Goal: Complete application form: Complete application form

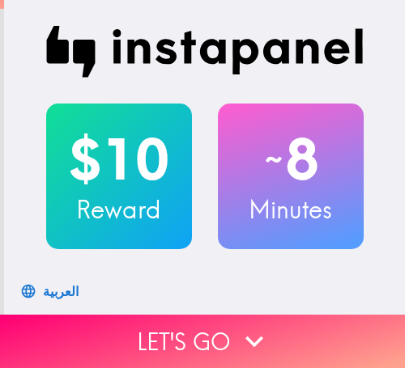
drag, startPoint x: 211, startPoint y: 333, endPoint x: 112, endPoint y: 366, distance: 104.9
click at [210, 333] on button "Let's go" at bounding box center [202, 341] width 405 height 53
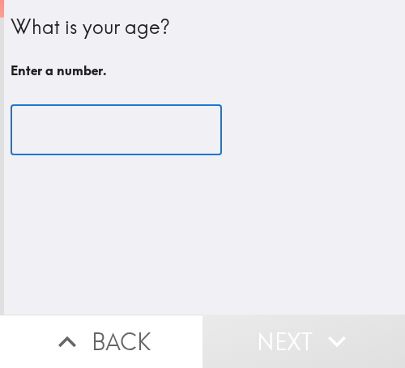
click at [103, 140] on input "number" at bounding box center [116, 130] width 211 height 50
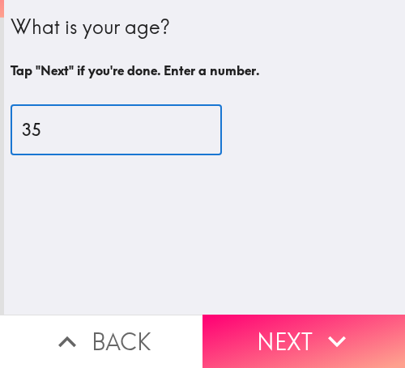
type input "35"
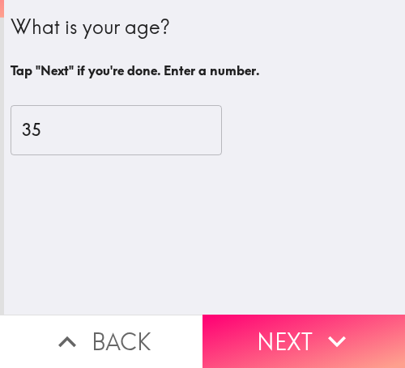
drag, startPoint x: 308, startPoint y: 325, endPoint x: 266, endPoint y: 366, distance: 58.4
click at [307, 326] on button "Next" at bounding box center [303, 341] width 202 height 53
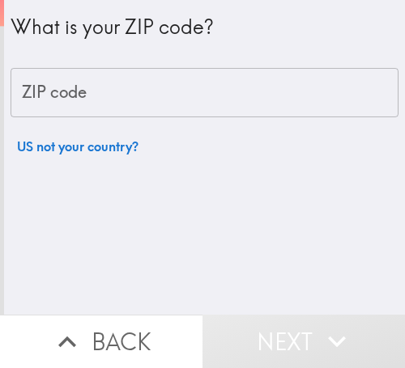
click at [175, 116] on input "ZIP code" at bounding box center [205, 93] width 388 height 50
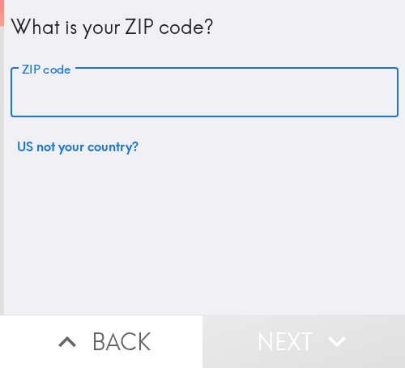
paste input "33621"
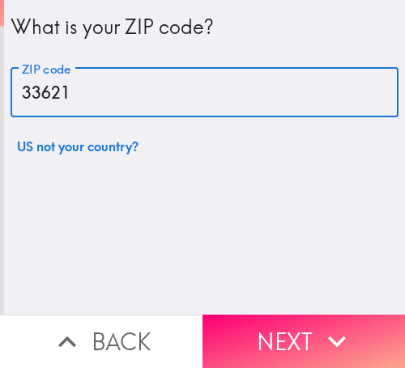
type input "33621"
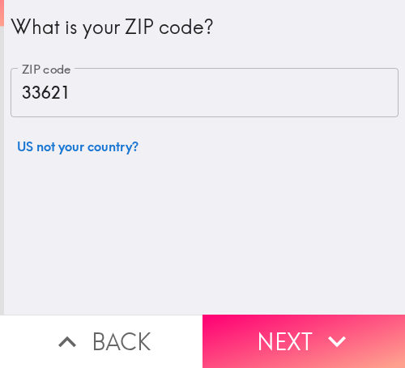
drag, startPoint x: 294, startPoint y: 318, endPoint x: 246, endPoint y: 367, distance: 68.1
click at [294, 318] on button "Next" at bounding box center [303, 341] width 202 height 53
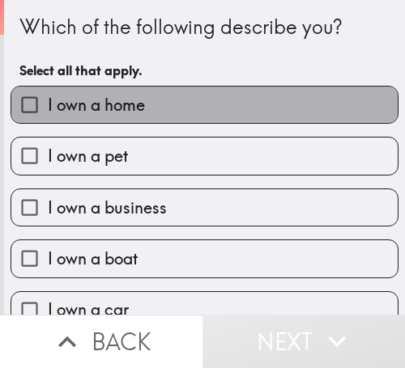
click at [210, 106] on label "I own a home" at bounding box center [204, 105] width 386 height 36
click at [48, 106] on input "I own a home" at bounding box center [29, 105] width 36 height 36
checkbox input "true"
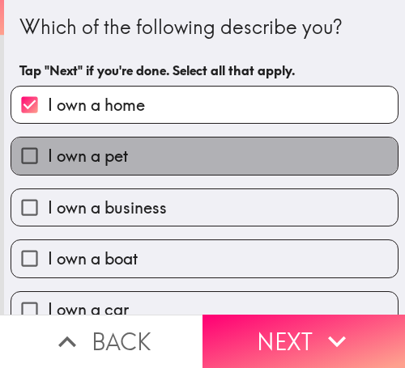
click at [198, 155] on label "I own a pet" at bounding box center [204, 156] width 386 height 36
click at [48, 155] on input "I own a pet" at bounding box center [29, 156] width 36 height 36
checkbox input "true"
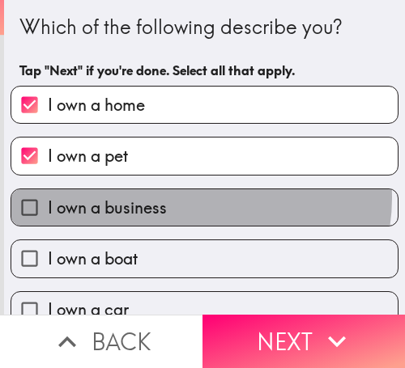
drag, startPoint x: 193, startPoint y: 198, endPoint x: 193, endPoint y: 223, distance: 24.3
click at [193, 201] on label "I own a business" at bounding box center [204, 207] width 386 height 36
click at [48, 201] on input "I own a business" at bounding box center [29, 207] width 36 height 36
checkbox input "true"
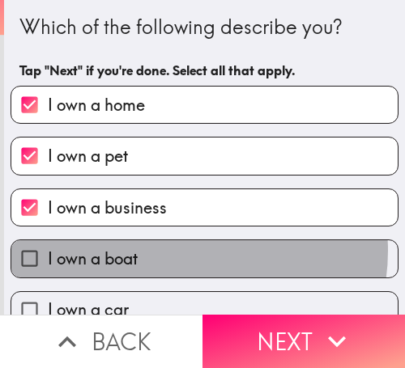
drag, startPoint x: 180, startPoint y: 251, endPoint x: 197, endPoint y: 206, distance: 48.4
click at [180, 251] on label "I own a boat" at bounding box center [204, 258] width 386 height 36
click at [48, 251] on input "I own a boat" at bounding box center [29, 258] width 36 height 36
checkbox input "true"
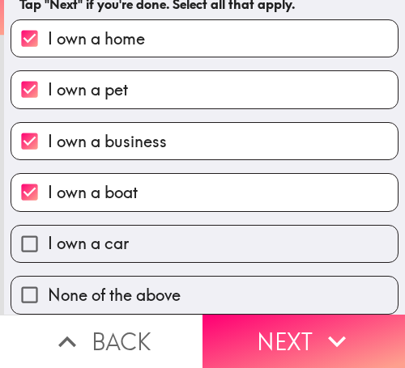
scroll to position [79, 0]
click at [202, 238] on label "I own a car" at bounding box center [204, 244] width 386 height 36
click at [48, 238] on input "I own a car" at bounding box center [29, 244] width 36 height 36
checkbox input "true"
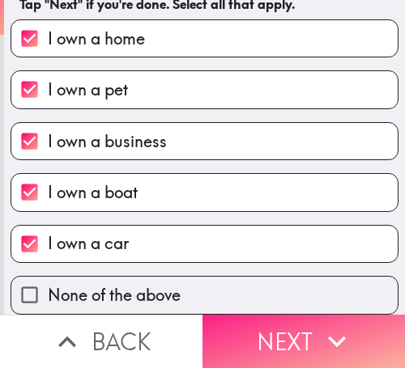
click at [268, 326] on button "Next" at bounding box center [303, 341] width 202 height 53
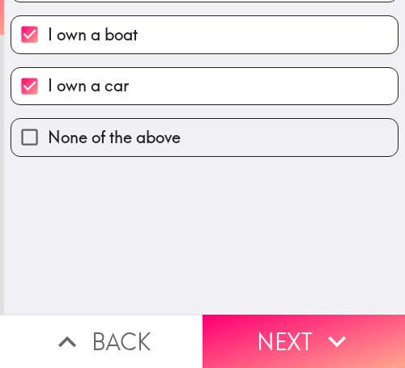
scroll to position [0, 0]
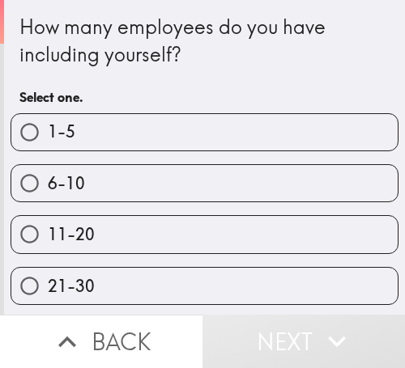
click at [206, 165] on div "6-10" at bounding box center [198, 176] width 401 height 51
click at [92, 189] on label "6-10" at bounding box center [204, 183] width 386 height 36
click at [48, 189] on input "6-10" at bounding box center [29, 183] width 36 height 36
radio input "true"
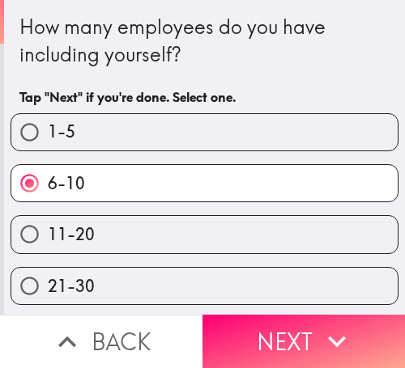
drag, startPoint x: 310, startPoint y: 335, endPoint x: 237, endPoint y: 367, distance: 79.4
click at [305, 342] on button "Next" at bounding box center [303, 341] width 202 height 53
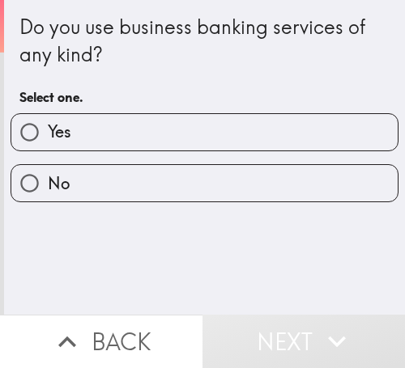
click at [107, 146] on label "Yes" at bounding box center [204, 132] width 386 height 36
click at [48, 146] on input "Yes" at bounding box center [29, 132] width 36 height 36
radio input "true"
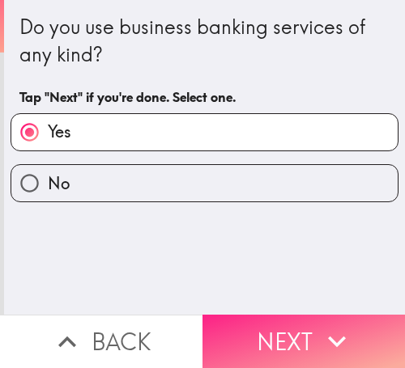
click at [305, 336] on button "Next" at bounding box center [303, 341] width 202 height 53
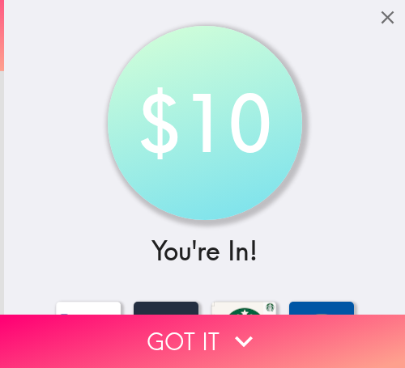
click at [155, 330] on button "Got it" at bounding box center [202, 341] width 405 height 53
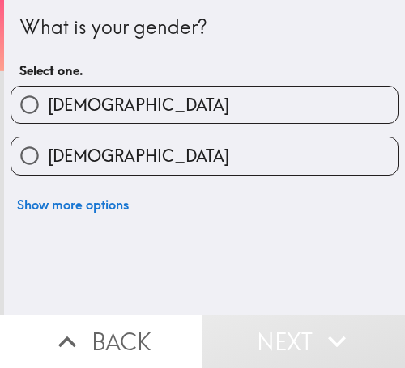
click at [121, 148] on label "[DEMOGRAPHIC_DATA]" at bounding box center [204, 156] width 386 height 36
click at [48, 148] on input "[DEMOGRAPHIC_DATA]" at bounding box center [29, 156] width 36 height 36
radio input "true"
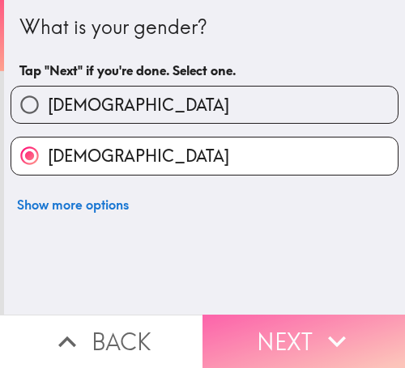
drag, startPoint x: 383, startPoint y: 320, endPoint x: 318, endPoint y: 347, distance: 70.4
click at [376, 323] on button "Next" at bounding box center [303, 341] width 202 height 53
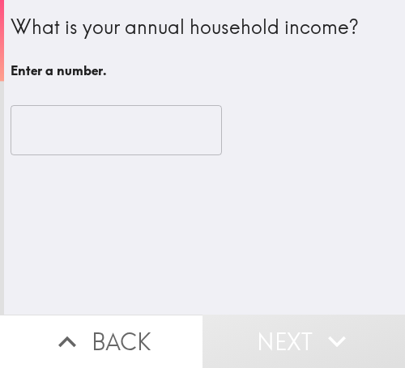
drag, startPoint x: 79, startPoint y: 152, endPoint x: 104, endPoint y: 154, distance: 24.3
click at [80, 152] on input "number" at bounding box center [116, 130] width 211 height 50
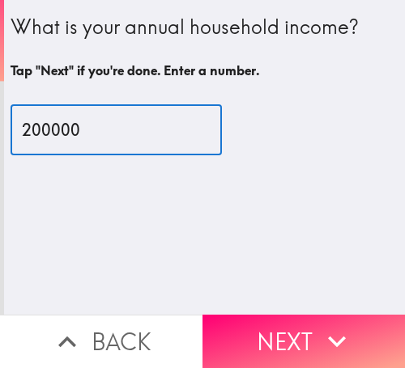
type input "200000"
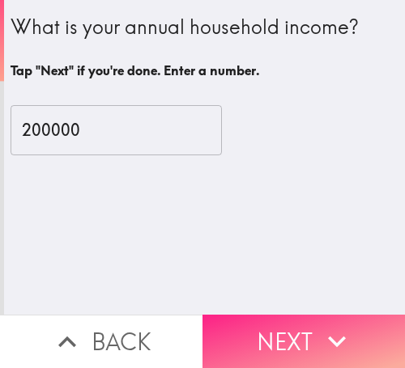
click at [310, 315] on button "Next" at bounding box center [303, 341] width 202 height 53
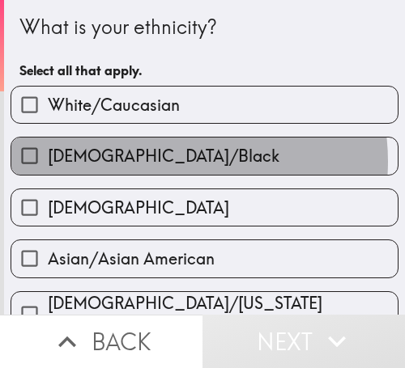
click at [162, 162] on span "[DEMOGRAPHIC_DATA]/Black" at bounding box center [163, 156] width 231 height 23
click at [48, 162] on input "[DEMOGRAPHIC_DATA]/Black" at bounding box center [29, 156] width 36 height 36
checkbox input "true"
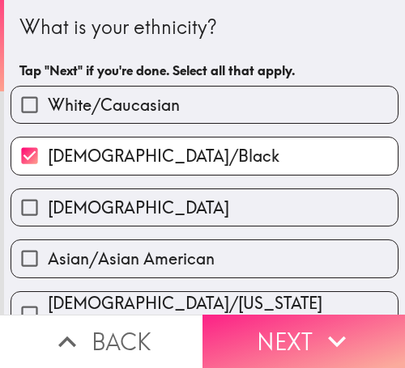
drag, startPoint x: 252, startPoint y: 332, endPoint x: 240, endPoint y: 344, distance: 16.6
click at [247, 339] on button "Next" at bounding box center [303, 341] width 202 height 53
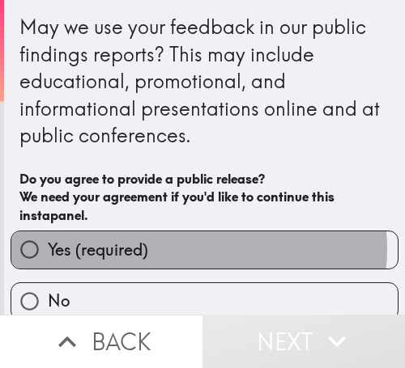
click at [191, 249] on label "Yes (required)" at bounding box center [204, 249] width 386 height 36
click at [48, 249] on input "Yes (required)" at bounding box center [29, 249] width 36 height 36
radio input "true"
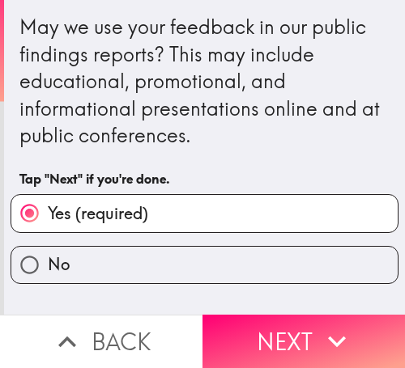
drag, startPoint x: 251, startPoint y: 313, endPoint x: 184, endPoint y: 367, distance: 85.8
click at [248, 315] on button "Next" at bounding box center [303, 341] width 202 height 53
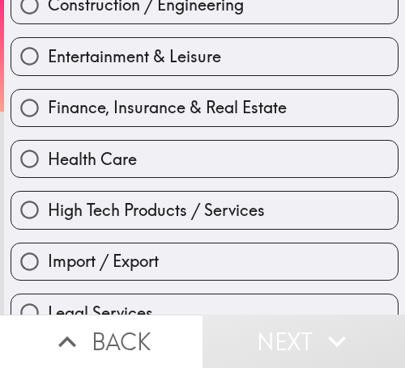
scroll to position [405, 0]
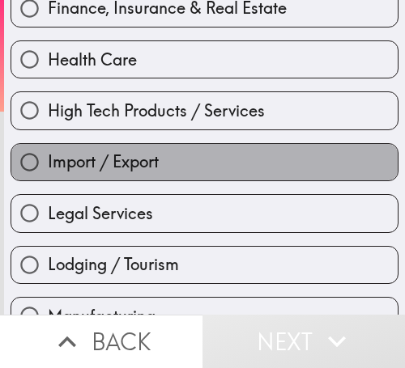
click at [214, 168] on label "Import / Export" at bounding box center [204, 162] width 386 height 36
click at [48, 168] on input "Import / Export" at bounding box center [29, 162] width 36 height 36
radio input "true"
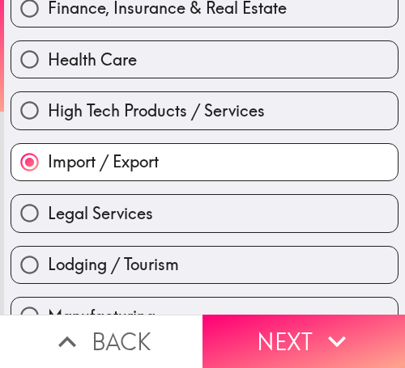
drag, startPoint x: 238, startPoint y: 332, endPoint x: 196, endPoint y: 367, distance: 54.6
click at [237, 333] on button "Next" at bounding box center [303, 341] width 202 height 53
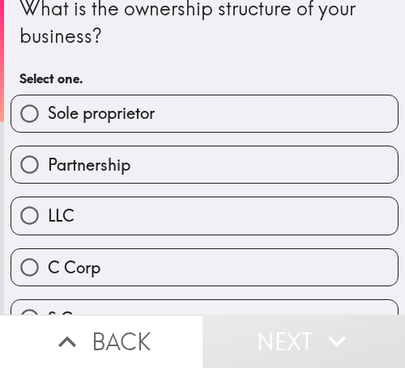
scroll to position [16, 0]
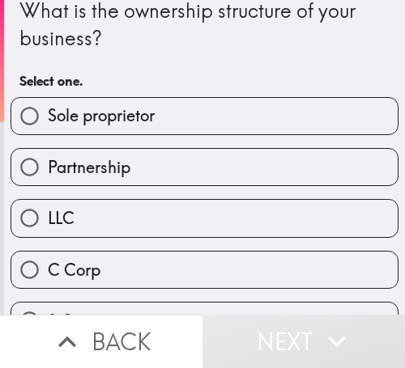
drag, startPoint x: 155, startPoint y: 118, endPoint x: 136, endPoint y: 180, distance: 65.3
click at [155, 118] on label "Sole proprietor" at bounding box center [204, 116] width 386 height 36
click at [48, 118] on input "Sole proprietor" at bounding box center [29, 116] width 36 height 36
radio input "true"
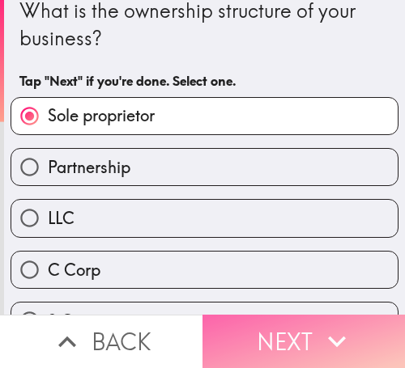
click at [354, 341] on button "Next" at bounding box center [303, 341] width 202 height 53
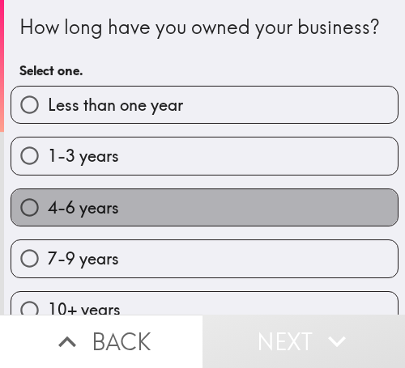
drag, startPoint x: 221, startPoint y: 239, endPoint x: 2, endPoint y: 367, distance: 253.6
click at [220, 226] on label "4-6 years" at bounding box center [204, 207] width 386 height 36
click at [48, 226] on input "4-6 years" at bounding box center [29, 207] width 36 height 36
radio input "true"
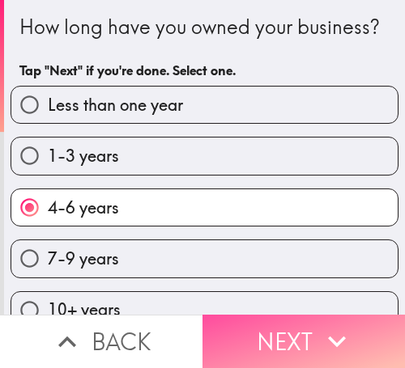
drag, startPoint x: 247, startPoint y: 332, endPoint x: 213, endPoint y: 367, distance: 49.2
click at [246, 335] on button "Next" at bounding box center [303, 341] width 202 height 53
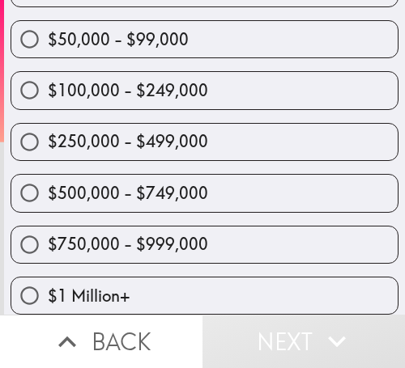
scroll to position [180, 0]
click at [121, 32] on span "$50,000 - $99,000" at bounding box center [118, 39] width 141 height 23
click at [48, 32] on input "$50,000 - $99,000" at bounding box center [29, 39] width 36 height 36
radio input "true"
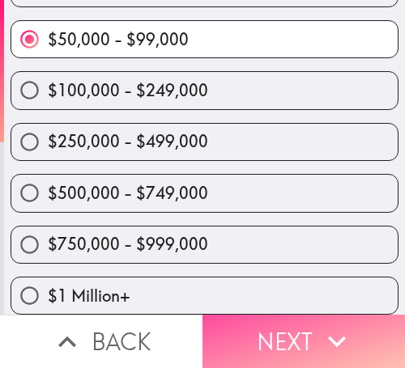
drag, startPoint x: 354, startPoint y: 341, endPoint x: 307, endPoint y: 367, distance: 54.7
click at [349, 346] on button "Next" at bounding box center [303, 341] width 202 height 53
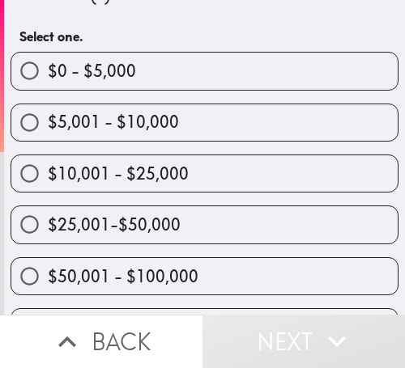
scroll to position [139, 0]
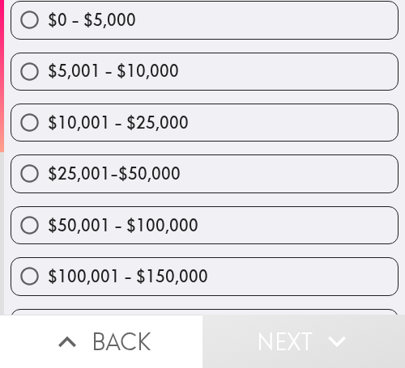
drag, startPoint x: 239, startPoint y: 226, endPoint x: 0, endPoint y: 350, distance: 269.0
click at [238, 226] on label "$50,001 - $100,000" at bounding box center [204, 225] width 386 height 36
click at [48, 226] on input "$50,001 - $100,000" at bounding box center [29, 225] width 36 height 36
radio input "true"
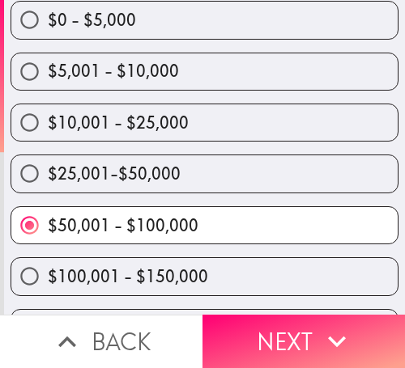
click at [108, 172] on span "$25,001-$50,000" at bounding box center [114, 174] width 133 height 23
click at [48, 172] on input "$25,001-$50,000" at bounding box center [29, 173] width 36 height 36
radio input "true"
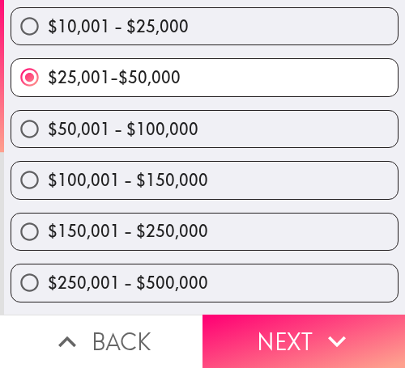
scroll to position [301, 0]
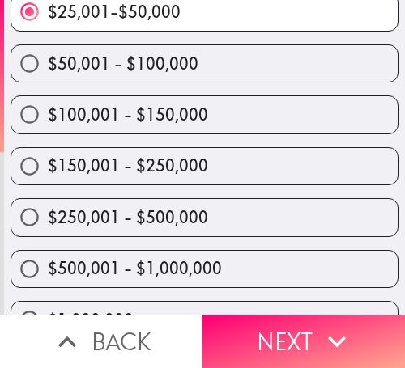
click at [130, 160] on span "$150,001 - $250,000" at bounding box center [128, 166] width 160 height 23
click at [48, 160] on input "$150,001 - $250,000" at bounding box center [29, 166] width 36 height 36
radio input "true"
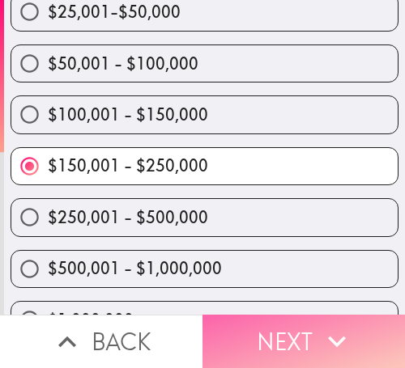
click at [255, 334] on button "Next" at bounding box center [303, 341] width 202 height 53
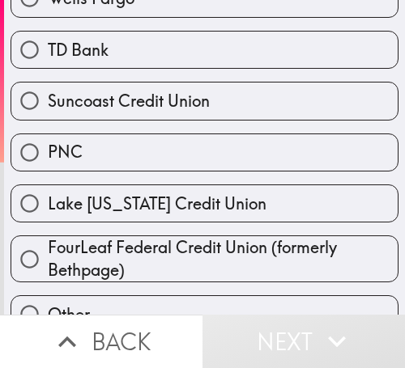
scroll to position [627, 0]
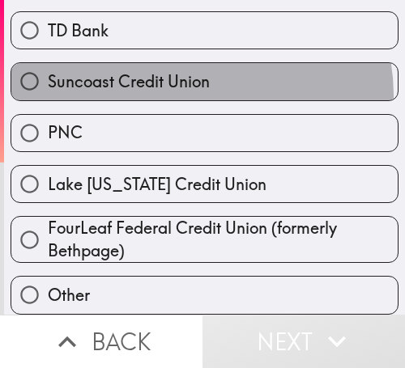
click at [194, 83] on label "Suncoast Credit Union" at bounding box center [204, 81] width 386 height 36
click at [48, 83] on input "Suncoast Credit Union" at bounding box center [29, 81] width 36 height 36
radio input "true"
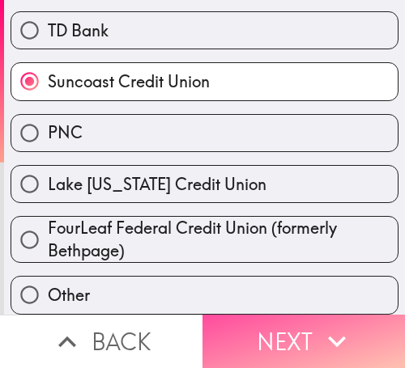
drag, startPoint x: 252, startPoint y: 338, endPoint x: 210, endPoint y: 367, distance: 51.2
click at [250, 338] on button "Next" at bounding box center [303, 341] width 202 height 53
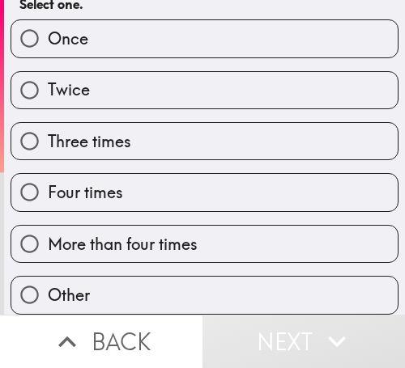
scroll to position [133, 0]
click at [232, 226] on label "More than four times" at bounding box center [204, 244] width 386 height 36
click at [48, 226] on input "More than four times" at bounding box center [29, 244] width 36 height 36
radio input "true"
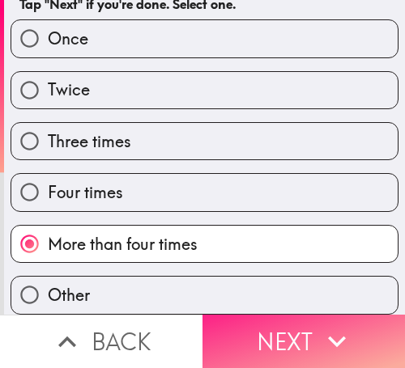
click at [302, 336] on button "Next" at bounding box center [303, 341] width 202 height 53
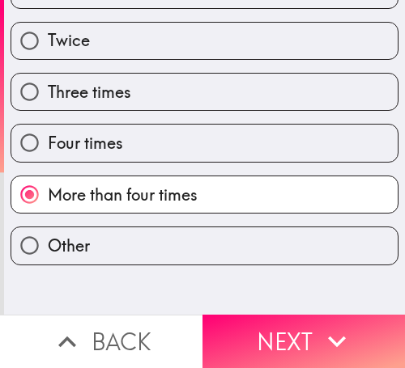
scroll to position [0, 0]
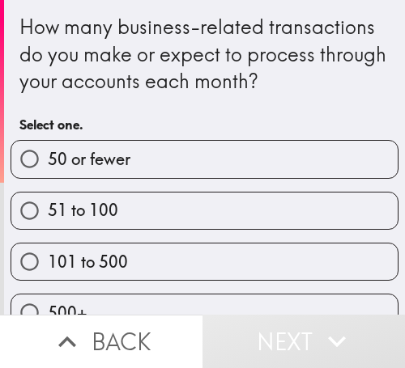
click at [234, 215] on label "51 to 100" at bounding box center [204, 211] width 386 height 36
click at [48, 215] on input "51 to 100" at bounding box center [29, 211] width 36 height 36
radio input "true"
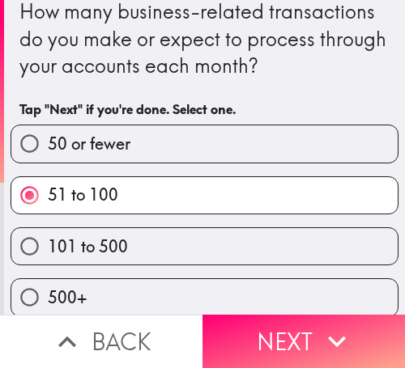
scroll to position [30, 0]
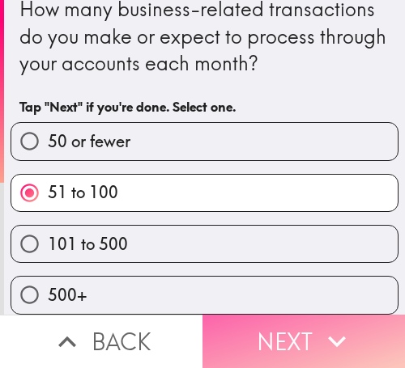
click at [259, 334] on button "Next" at bounding box center [303, 341] width 202 height 53
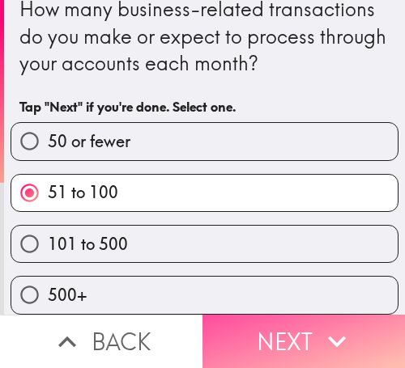
scroll to position [0, 0]
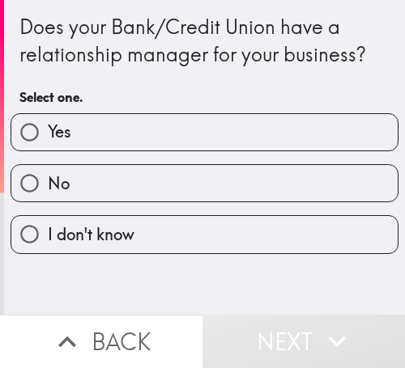
click at [184, 168] on label "No" at bounding box center [204, 183] width 386 height 36
click at [48, 168] on input "No" at bounding box center [29, 183] width 36 height 36
radio input "true"
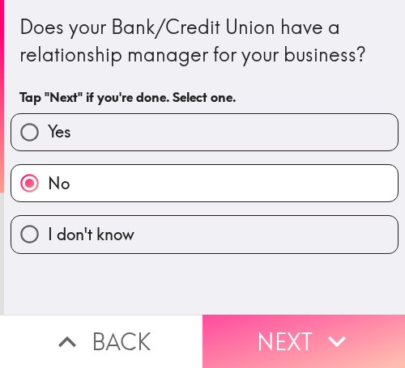
drag, startPoint x: 312, startPoint y: 347, endPoint x: 258, endPoint y: 367, distance: 57.1
click at [310, 347] on button "Next" at bounding box center [303, 341] width 202 height 53
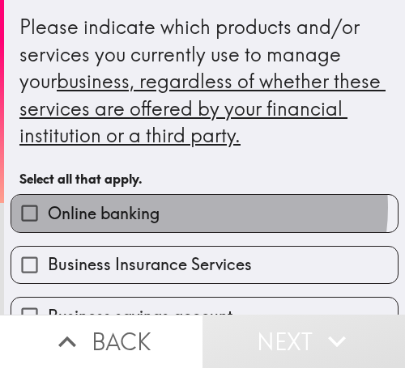
click at [189, 208] on label "Online banking" at bounding box center [204, 213] width 386 height 36
click at [48, 208] on input "Online banking" at bounding box center [29, 213] width 36 height 36
checkbox input "true"
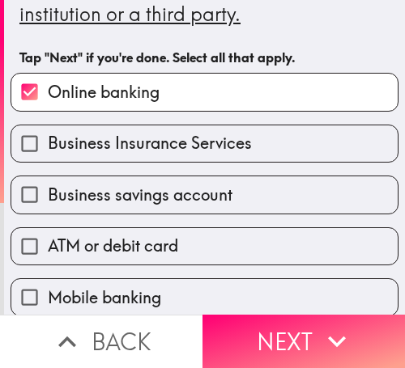
scroll to position [162, 0]
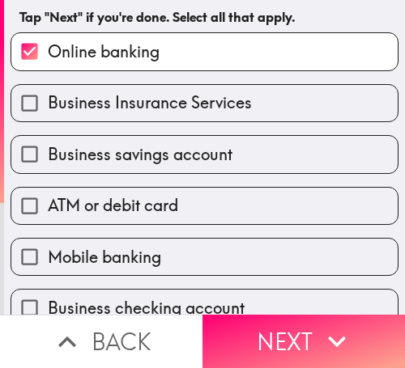
click at [211, 197] on label "ATM or debit card" at bounding box center [204, 206] width 386 height 36
click at [48, 197] on input "ATM or debit card" at bounding box center [29, 206] width 36 height 36
checkbox input "true"
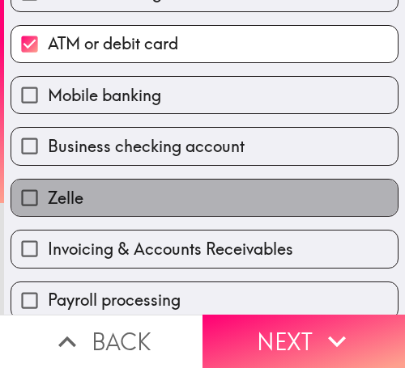
click at [215, 186] on label "Zelle" at bounding box center [204, 198] width 386 height 36
click at [48, 186] on input "Zelle" at bounding box center [29, 198] width 36 height 36
checkbox input "true"
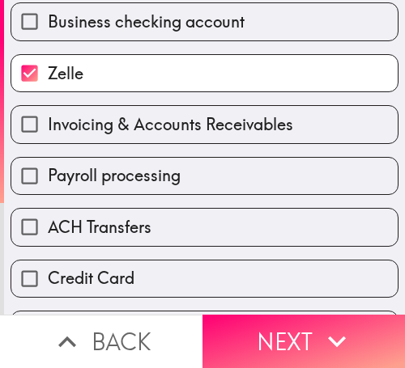
scroll to position [486, 0]
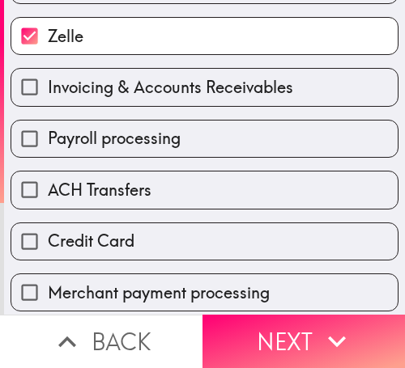
click at [229, 217] on div "Credit Card" at bounding box center [198, 235] width 401 height 51
click at [152, 249] on label "Credit Card" at bounding box center [204, 241] width 386 height 36
click at [48, 249] on input "Credit Card" at bounding box center [29, 241] width 36 height 36
checkbox input "true"
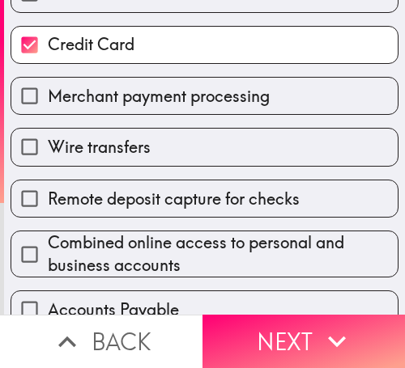
scroll to position [709, 0]
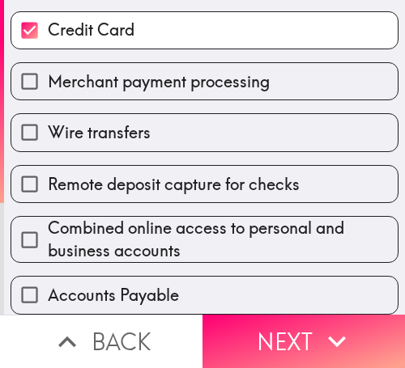
click at [219, 217] on span "Combined online access to personal and business accounts" at bounding box center [223, 239] width 350 height 45
click at [48, 222] on input "Combined online access to personal and business accounts" at bounding box center [29, 240] width 36 height 36
checkbox input "true"
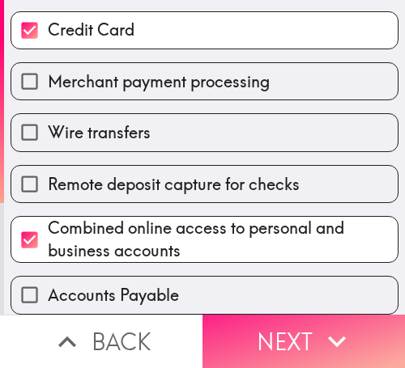
click at [304, 321] on button "Next" at bounding box center [303, 341] width 202 height 53
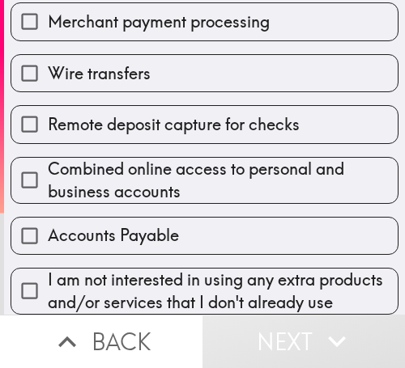
scroll to position [764, 0]
click at [135, 269] on span "I am not interested in using any extra products and/or services that I don't al…" at bounding box center [223, 291] width 350 height 45
click at [48, 273] on input "I am not interested in using any extra products and/or services that I don't al…" at bounding box center [29, 291] width 36 height 36
checkbox input "true"
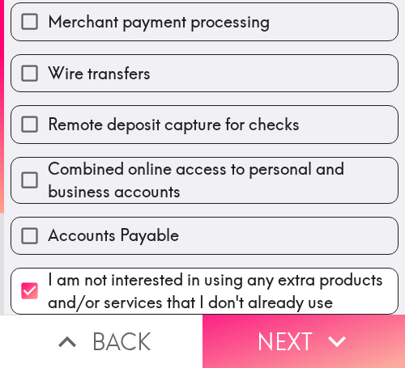
click at [279, 329] on button "Next" at bounding box center [303, 341] width 202 height 53
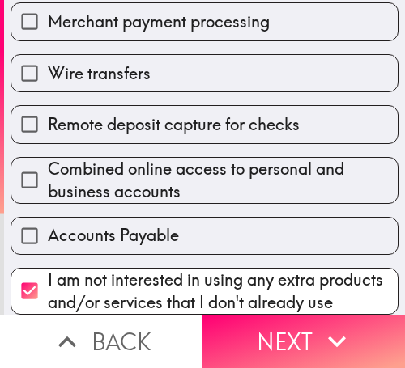
scroll to position [81, 0]
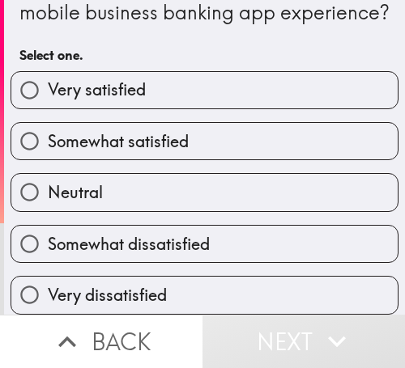
drag, startPoint x: 193, startPoint y: 119, endPoint x: 168, endPoint y: 172, distance: 59.0
click at [193, 123] on label "Somewhat satisfied" at bounding box center [204, 141] width 386 height 36
click at [48, 123] on input "Somewhat satisfied" at bounding box center [29, 141] width 36 height 36
radio input "true"
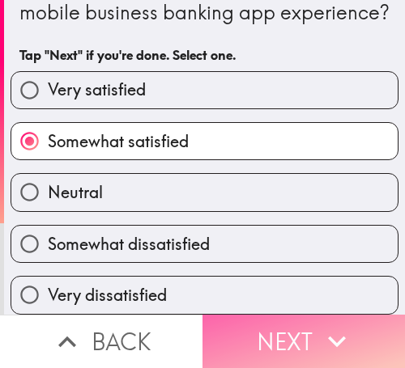
click at [288, 337] on button "Next" at bounding box center [303, 341] width 202 height 53
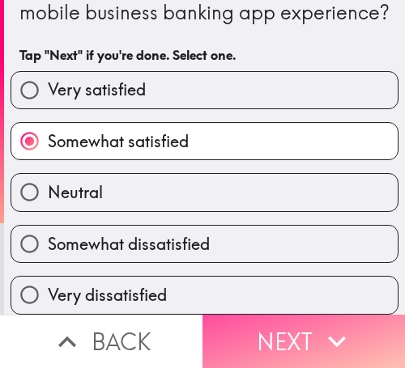
scroll to position [0, 0]
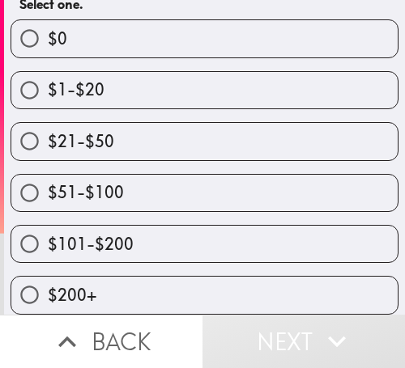
scroll to position [214, 0]
drag, startPoint x: 154, startPoint y: 224, endPoint x: 183, endPoint y: 193, distance: 43.0
click at [154, 226] on label "$101-$200" at bounding box center [204, 244] width 386 height 36
click at [48, 226] on input "$101-$200" at bounding box center [29, 244] width 36 height 36
radio input "true"
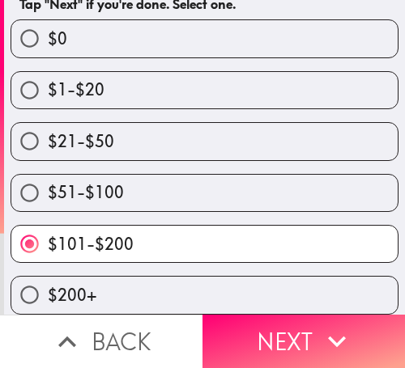
click at [179, 180] on label "$51-$100" at bounding box center [204, 193] width 386 height 36
click at [48, 180] on input "$51-$100" at bounding box center [29, 193] width 36 height 36
radio input "true"
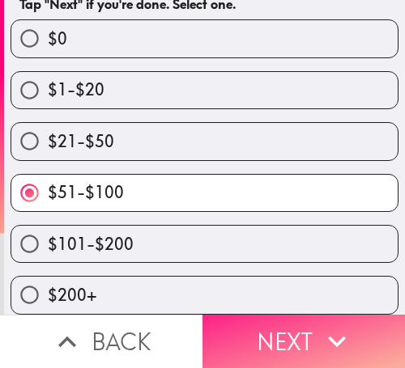
drag, startPoint x: 299, startPoint y: 311, endPoint x: 279, endPoint y: 328, distance: 26.4
click at [298, 315] on button "Next" at bounding box center [303, 341] width 202 height 53
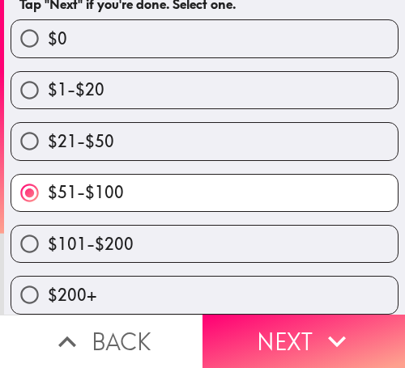
scroll to position [146, 0]
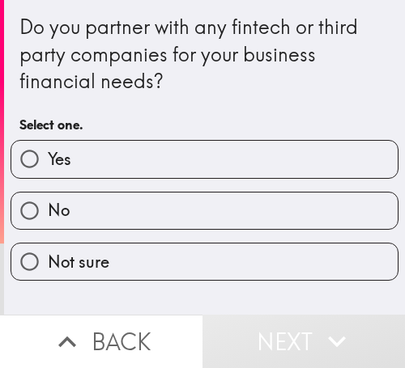
click at [146, 217] on label "No" at bounding box center [204, 211] width 386 height 36
click at [48, 217] on input "No" at bounding box center [29, 211] width 36 height 36
radio input "true"
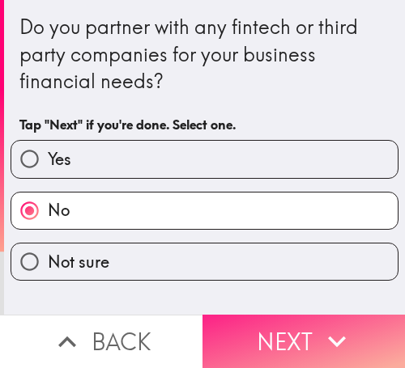
drag, startPoint x: 253, startPoint y: 324, endPoint x: 1, endPoint y: 351, distance: 254.0
click at [253, 324] on button "Next" at bounding box center [303, 341] width 202 height 53
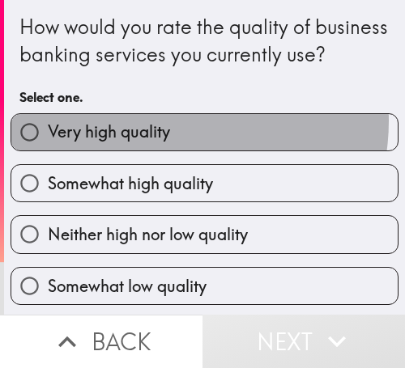
click at [161, 143] on span "Very high quality" at bounding box center [109, 132] width 122 height 23
click at [48, 148] on input "Very high quality" at bounding box center [29, 132] width 36 height 36
radio input "true"
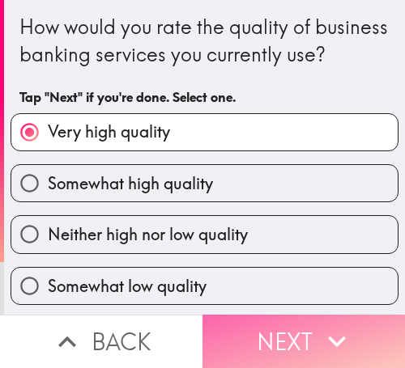
drag, startPoint x: 287, startPoint y: 328, endPoint x: 241, endPoint y: 367, distance: 60.8
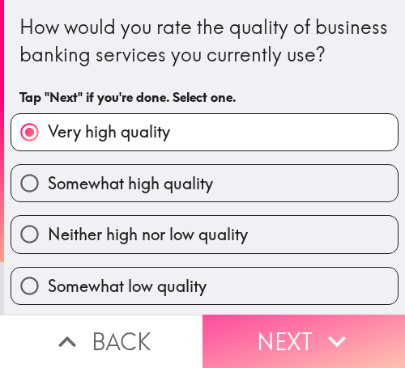
click at [287, 329] on button "Next" at bounding box center [303, 341] width 202 height 53
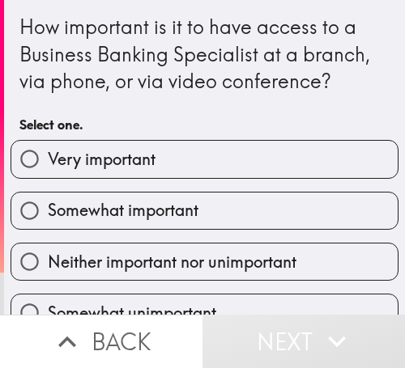
click at [155, 209] on span "Somewhat important" at bounding box center [123, 210] width 151 height 23
click at [48, 209] on input "Somewhat important" at bounding box center [29, 211] width 36 height 36
radio input "true"
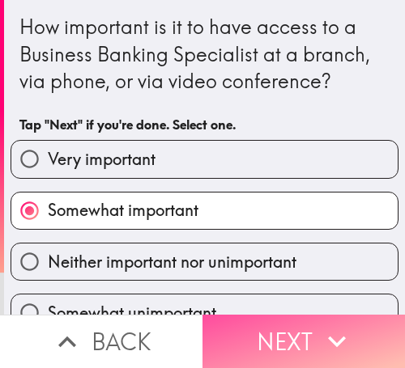
drag, startPoint x: 285, startPoint y: 332, endPoint x: 232, endPoint y: 367, distance: 63.1
click at [278, 339] on button "Next" at bounding box center [303, 341] width 202 height 53
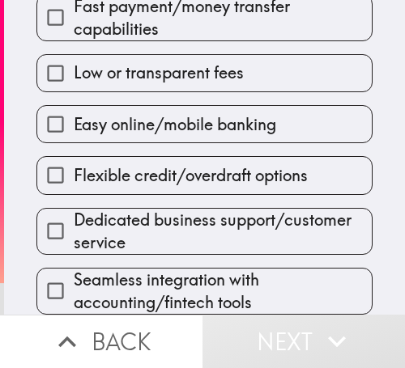
click at [184, 239] on span "Dedicated business support/customer service" at bounding box center [223, 231] width 298 height 45
click at [74, 239] on input "Dedicated business support/customer service" at bounding box center [55, 231] width 36 height 36
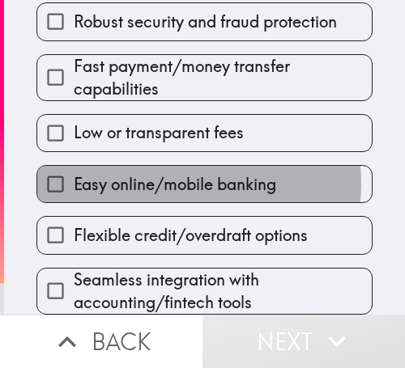
click at [171, 173] on span "Easy online/mobile banking" at bounding box center [175, 184] width 202 height 23
click at [74, 171] on input "Easy online/mobile banking" at bounding box center [55, 184] width 36 height 36
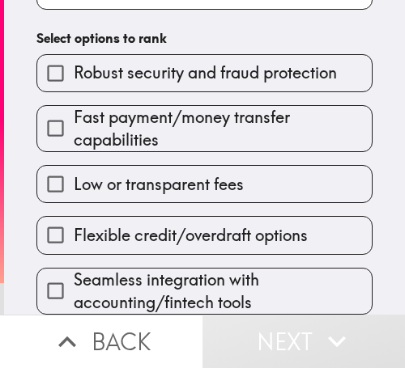
drag, startPoint x: 145, startPoint y: 113, endPoint x: 135, endPoint y: 87, distance: 28.4
click at [141, 108] on span "Fast payment/money transfer capabilities" at bounding box center [223, 128] width 298 height 45
click at [74, 110] on input "Fast payment/money transfer capabilities" at bounding box center [55, 128] width 36 height 36
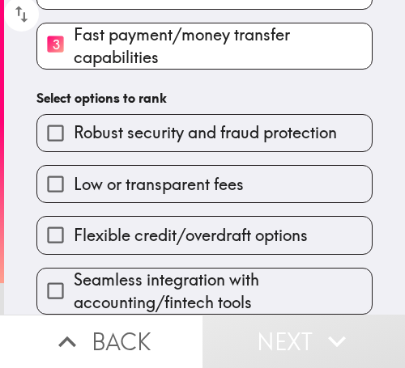
drag, startPoint x: 136, startPoint y: 84, endPoint x: 141, endPoint y: 110, distance: 26.4
click at [136, 90] on div "Please rank the following business banking features in order of importance (1 =…" at bounding box center [204, 28] width 401 height 574
drag, startPoint x: 134, startPoint y: 270, endPoint x: 134, endPoint y: 251, distance: 19.4
click at [134, 270] on span "Seamless integration with accounting/fintech tools" at bounding box center [223, 291] width 298 height 45
click at [74, 273] on input "Seamless integration with accounting/fintech tools" at bounding box center [55, 291] width 36 height 36
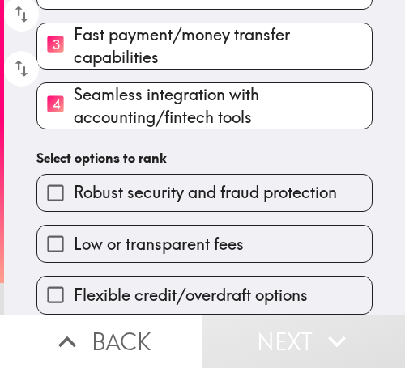
click at [121, 233] on span "Low or transparent fees" at bounding box center [159, 244] width 170 height 23
click at [74, 226] on input "Low or transparent fees" at bounding box center [55, 244] width 36 height 36
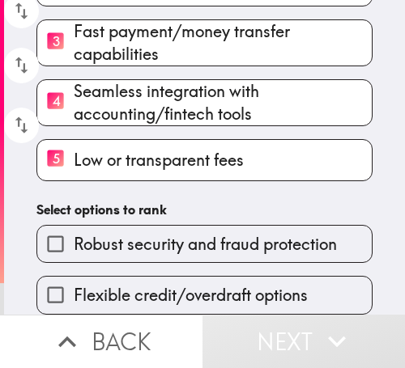
drag, startPoint x: 136, startPoint y: 210, endPoint x: 138, endPoint y: 231, distance: 20.4
click at [135, 212] on div "Robust security and fraud protection" at bounding box center [197, 237] width 349 height 51
click at [134, 233] on span "Robust security and fraud protection" at bounding box center [205, 244] width 263 height 23
click at [74, 233] on input "Robust security and fraud protection" at bounding box center [55, 244] width 36 height 36
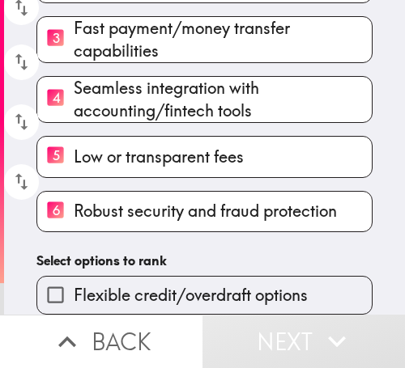
click at [123, 284] on span "Flexible credit/overdraft options" at bounding box center [191, 295] width 234 height 23
click at [74, 283] on input "Flexible credit/overdraft options" at bounding box center [55, 295] width 36 height 36
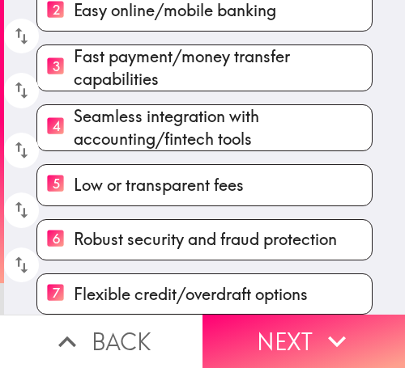
scroll to position [268, 0]
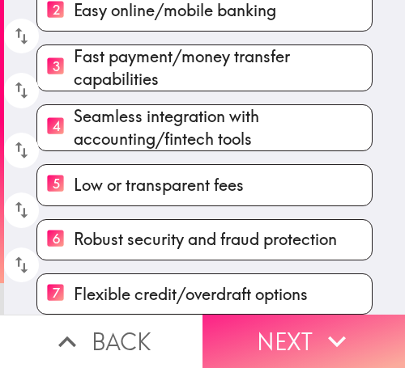
click at [321, 324] on icon "button" at bounding box center [337, 342] width 36 height 36
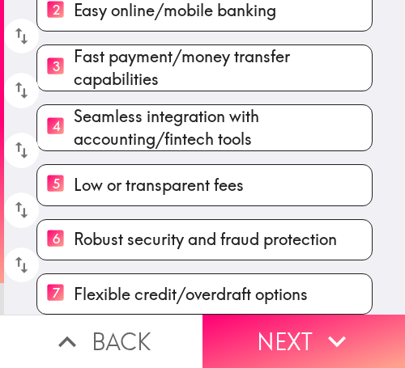
scroll to position [233, 0]
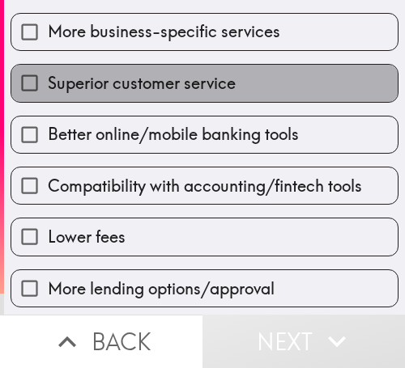
click at [301, 100] on label "Superior customer service" at bounding box center [204, 83] width 386 height 36
click at [48, 100] on input "Superior customer service" at bounding box center [29, 83] width 36 height 36
checkbox input "true"
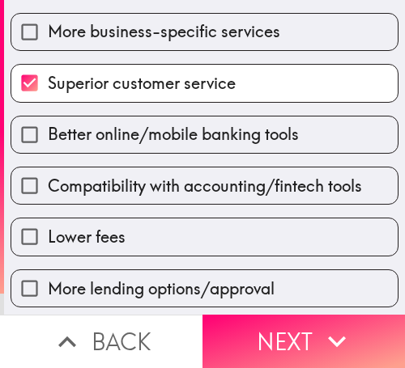
drag, startPoint x: 228, startPoint y: 184, endPoint x: 225, endPoint y: 202, distance: 18.9
click at [231, 185] on span "Compatibility with accounting/fintech tools" at bounding box center [205, 186] width 314 height 23
click at [48, 185] on input "Compatibility with accounting/fintech tools" at bounding box center [29, 186] width 36 height 36
checkbox input "true"
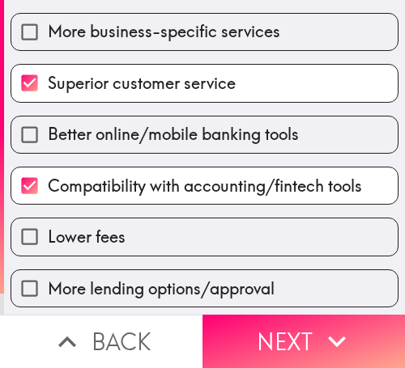
click at [176, 235] on label "Lower fees" at bounding box center [204, 237] width 386 height 36
click at [48, 235] on input "Lower fees" at bounding box center [29, 237] width 36 height 36
checkbox input "true"
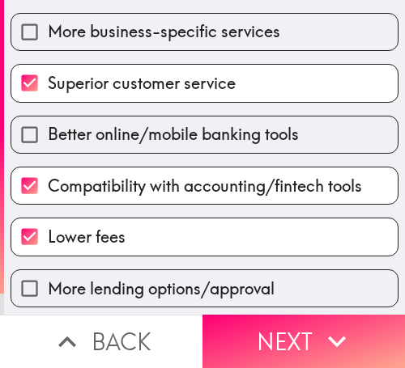
click at [330, 342] on icon "button" at bounding box center [337, 342] width 36 height 36
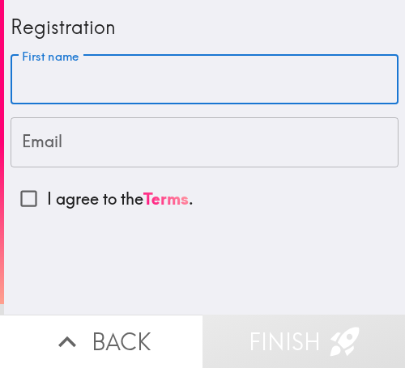
click at [169, 72] on input "First name" at bounding box center [205, 80] width 388 height 50
paste input "[PERSON_NAME]"
type input "[PERSON_NAME]"
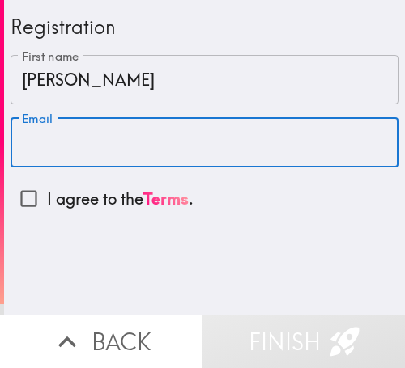
click at [157, 150] on input "Email" at bounding box center [205, 142] width 388 height 50
paste input "[EMAIL_ADDRESS][DOMAIN_NAME]"
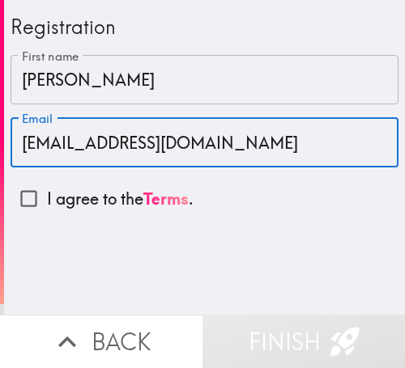
type input "[EMAIL_ADDRESS][DOMAIN_NAME]"
drag, startPoint x: 28, startPoint y: 206, endPoint x: 64, endPoint y: 219, distance: 38.7
click at [28, 206] on input "I agree to the Terms ." at bounding box center [29, 198] width 36 height 36
checkbox input "true"
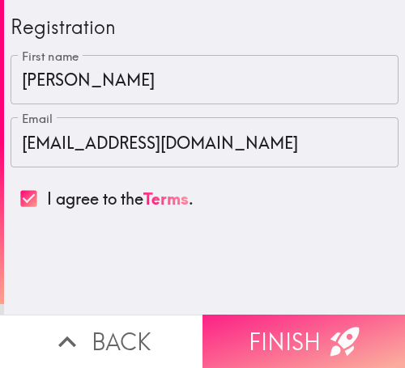
click at [312, 338] on button "Finish" at bounding box center [303, 341] width 202 height 53
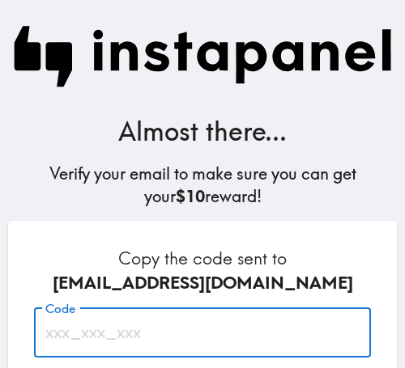
drag, startPoint x: 132, startPoint y: 335, endPoint x: 156, endPoint y: 327, distance: 25.6
click at [132, 335] on input "Code" at bounding box center [202, 333] width 337 height 50
paste input "gJy_DFp_hPT"
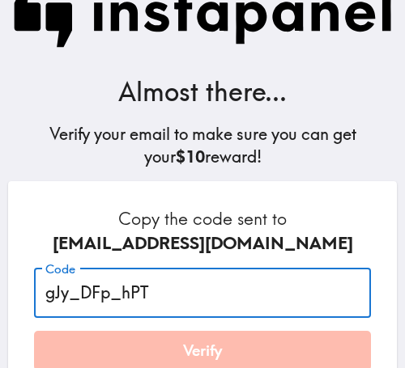
scroll to position [162, 0]
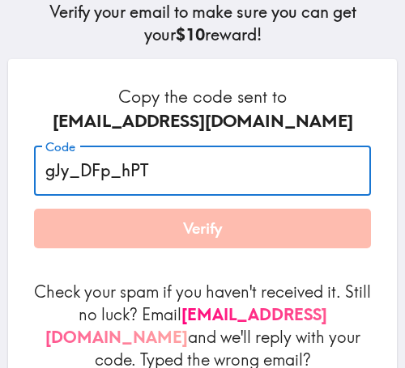
type input "gJy_DFp_hPT"
drag, startPoint x: 184, startPoint y: 237, endPoint x: 7, endPoint y: 295, distance: 185.6
click at [184, 237] on button "Verify" at bounding box center [202, 229] width 337 height 40
